Goal: Check status: Check status

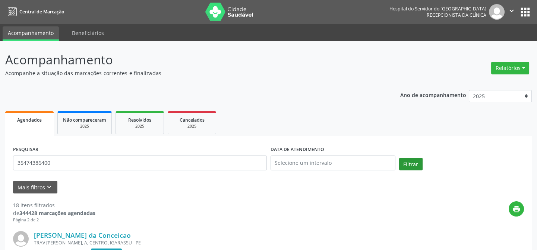
type input "35474386400"
click at [411, 167] on button "Filtrar" at bounding box center [410, 164] width 23 height 13
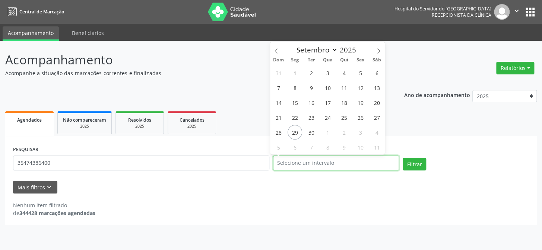
click at [338, 164] on input "text" at bounding box center [336, 163] width 126 height 15
click at [294, 133] on span "29" at bounding box center [294, 132] width 15 height 15
type input "[DATE]"
click at [294, 133] on span "29" at bounding box center [294, 132] width 15 height 15
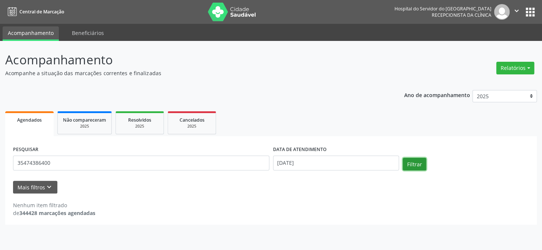
click at [410, 165] on button "Filtrar" at bounding box center [414, 164] width 23 height 13
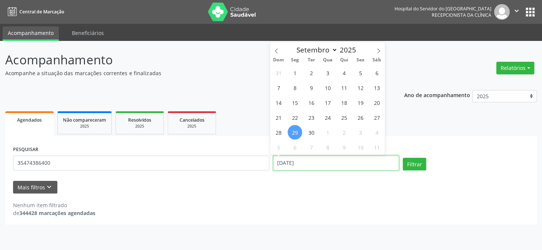
drag, startPoint x: 314, startPoint y: 166, endPoint x: 255, endPoint y: 167, distance: 58.8
click at [255, 167] on div "PESQUISAR 35474386400 DATA DE ATENDIMENTO [DATE] Filtrar" at bounding box center [270, 160] width 519 height 32
click at [417, 165] on button "Filtrar" at bounding box center [414, 164] width 23 height 13
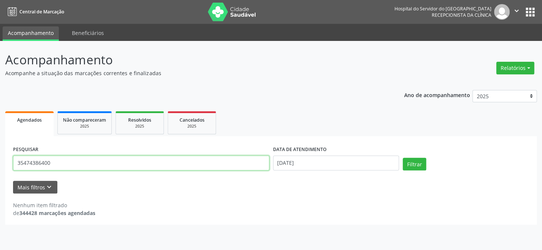
click at [178, 165] on input "35474386400" at bounding box center [141, 163] width 256 height 15
type input "3"
type input "[PERSON_NAME]"
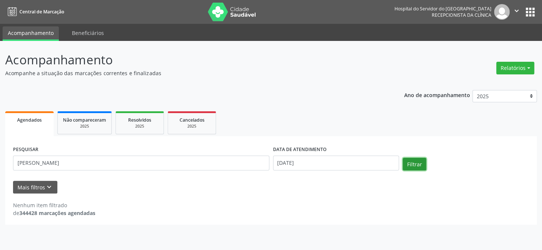
click at [415, 167] on button "Filtrar" at bounding box center [414, 164] width 23 height 13
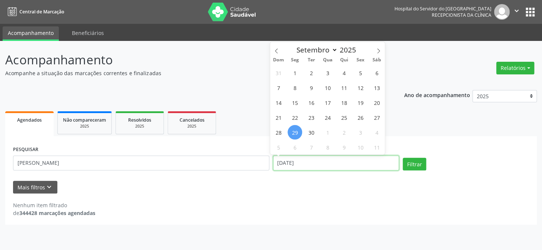
drag, startPoint x: 317, startPoint y: 161, endPoint x: 256, endPoint y: 171, distance: 61.8
click at [256, 171] on div "PESQUISAR [PERSON_NAME] DATA DE ATENDIMENTO [DATE] Filtrar" at bounding box center [270, 160] width 519 height 32
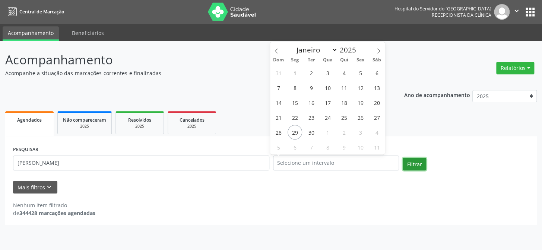
click at [421, 163] on button "Filtrar" at bounding box center [414, 164] width 23 height 13
click at [417, 166] on button "Filtrar" at bounding box center [414, 164] width 23 height 13
click at [328, 162] on input "text" at bounding box center [336, 163] width 126 height 15
click at [294, 134] on span "29" at bounding box center [294, 132] width 15 height 15
type input "[DATE]"
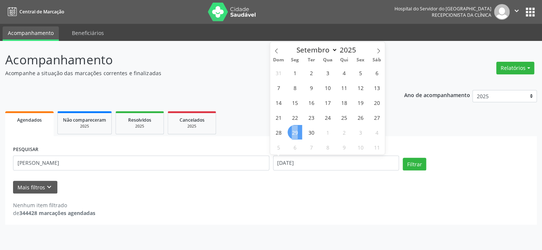
click at [294, 134] on span "29" at bounding box center [294, 132] width 15 height 15
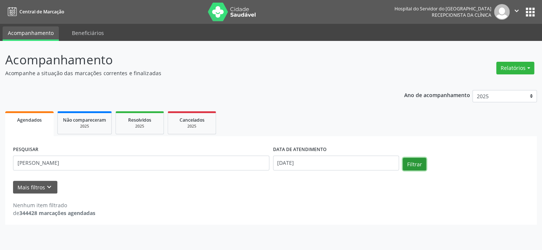
click at [410, 162] on button "Filtrar" at bounding box center [414, 164] width 23 height 13
click at [320, 162] on input "[DATE]" at bounding box center [336, 163] width 126 height 15
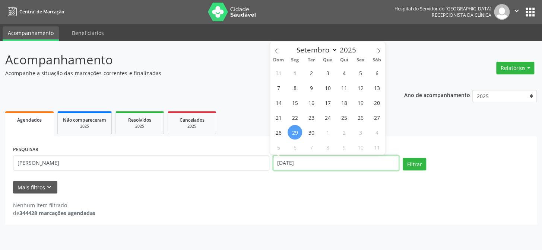
drag, startPoint x: 306, startPoint y: 163, endPoint x: 260, endPoint y: 169, distance: 46.5
click at [260, 169] on div "PESQUISAR [PERSON_NAME] DATA DE ATENDIMENTO [DATE] Filtrar" at bounding box center [270, 160] width 519 height 32
click at [440, 209] on div "Nenhum item filtrado de 344428 marcações agendadas" at bounding box center [271, 209] width 516 height 16
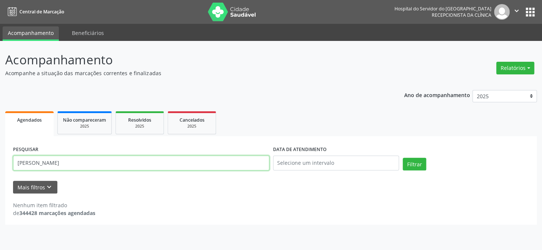
click at [105, 168] on input "[PERSON_NAME]" at bounding box center [141, 163] width 256 height 15
type input "s"
